Goal: Transaction & Acquisition: Purchase product/service

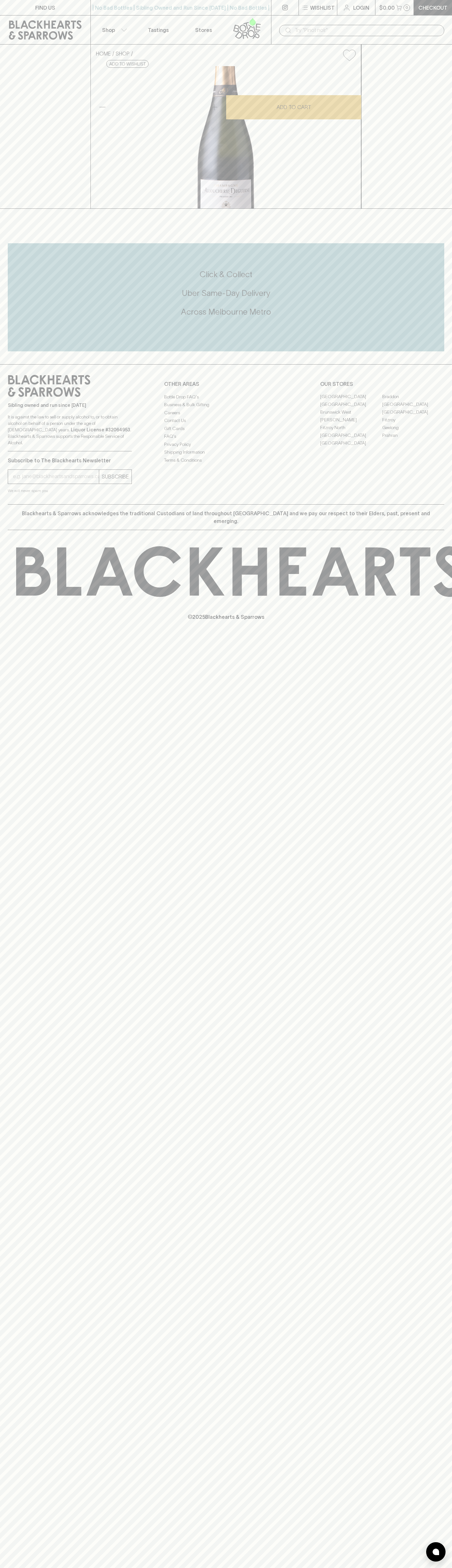
click at [440, 1344] on div "FIND US | No Bad Bottles | Sibling Owned and Run Since 2006 | No Bad Bottles | …" at bounding box center [226, 784] width 452 height 1568
click at [130, 1567] on html "FIND US | No Bad Bottles | Sibling Owned and Run Since 2006 | No Bad Bottles | …" at bounding box center [226, 784] width 452 height 1568
click at [17, 1139] on div "FIND US | No Bad Bottles | Sibling Owned and Run Since 2006 | No Bad Bottles | …" at bounding box center [226, 784] width 452 height 1568
